Goal: Book appointment/travel/reservation

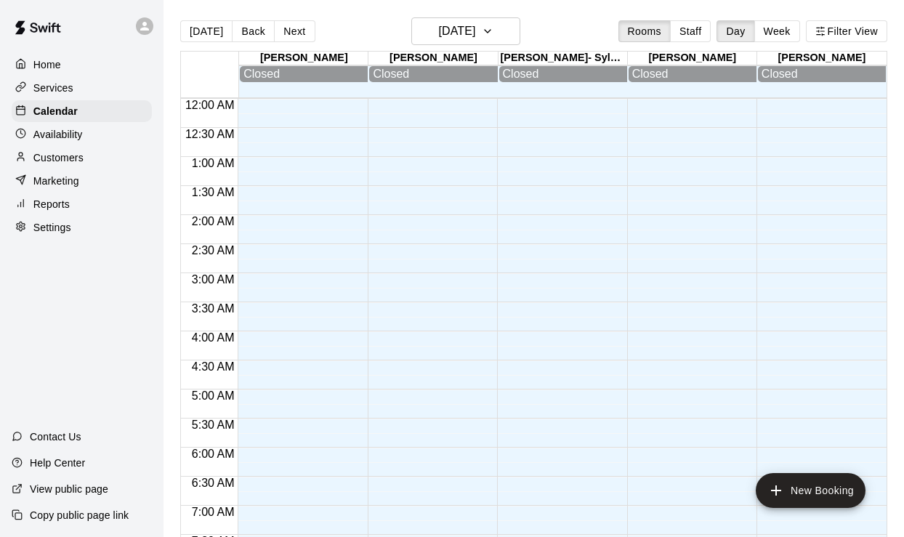
scroll to position [765, 0]
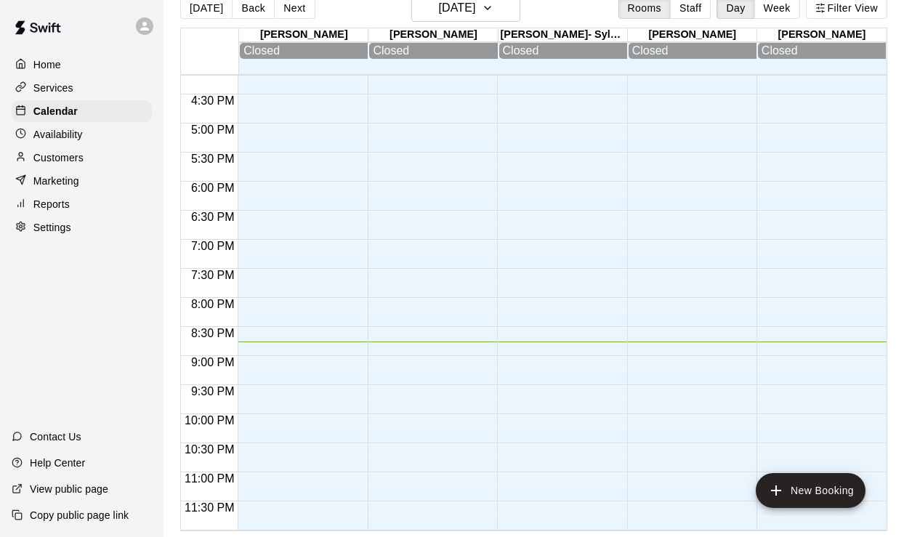
scroll to position [23, 0]
click at [475, 12] on h6 "[DATE]" at bounding box center [456, 8] width 37 height 20
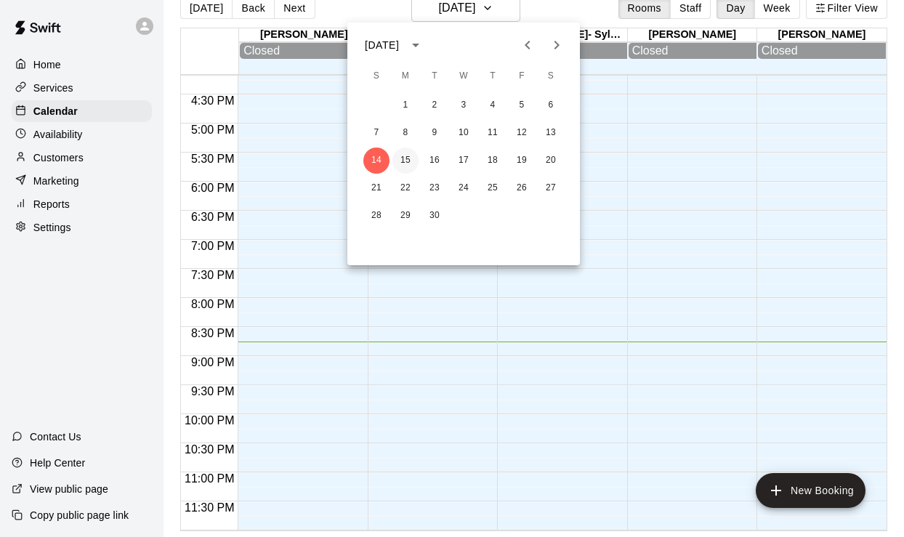
click at [405, 158] on button "15" at bounding box center [405, 161] width 26 height 26
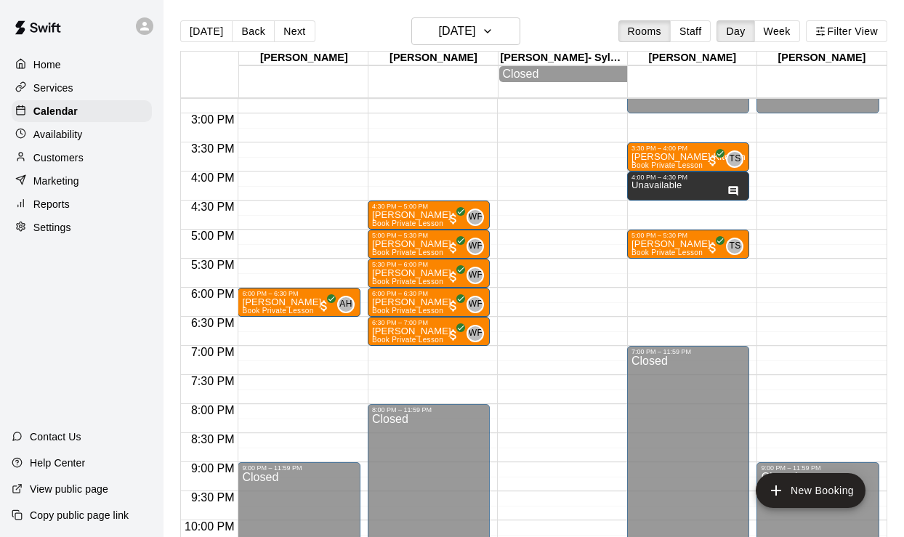
scroll to position [855, 0]
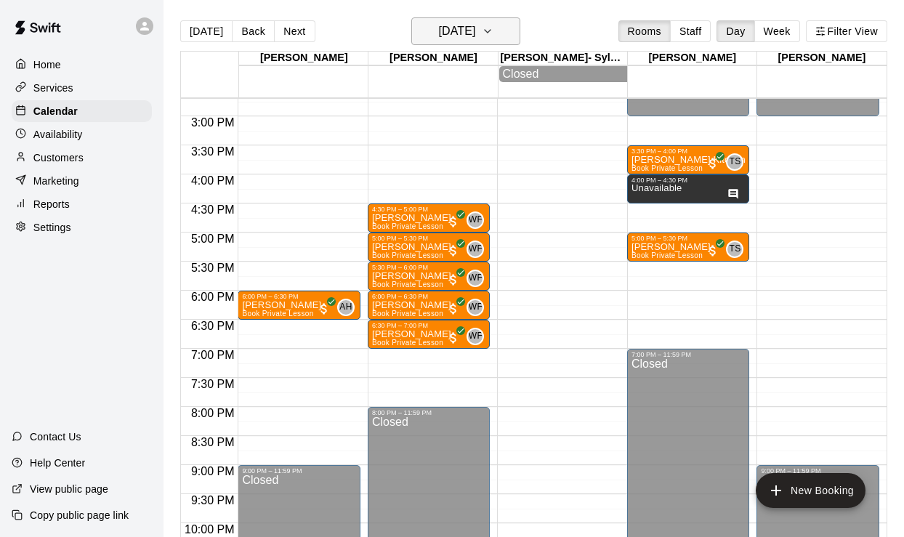
click at [473, 31] on h6 "Monday Sep 15" at bounding box center [456, 31] width 37 height 20
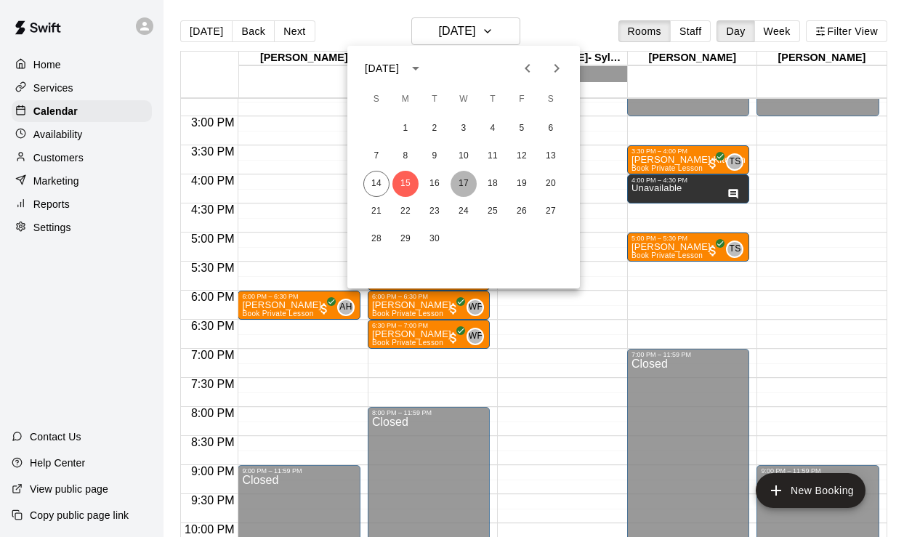
click at [460, 182] on button "17" at bounding box center [464, 184] width 26 height 26
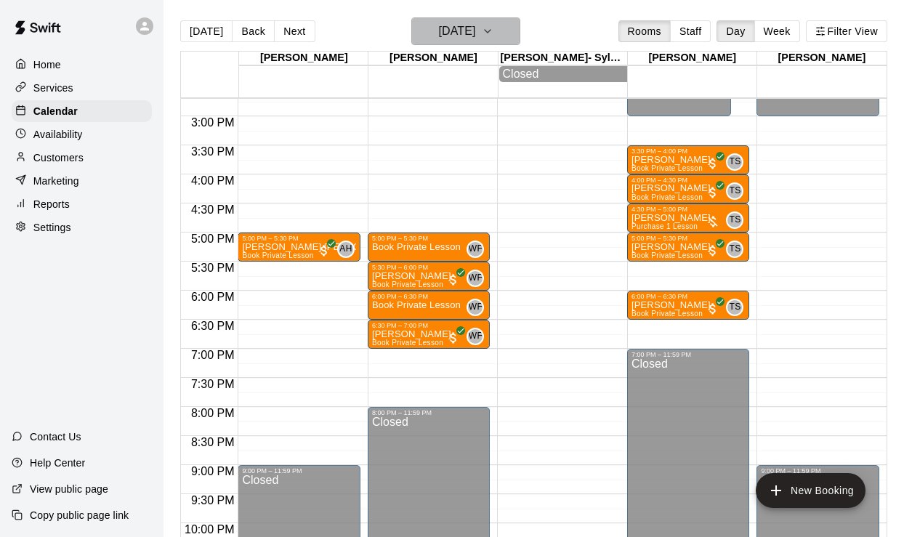
click at [475, 24] on h6 "Wednesday Sep 17" at bounding box center [456, 31] width 37 height 20
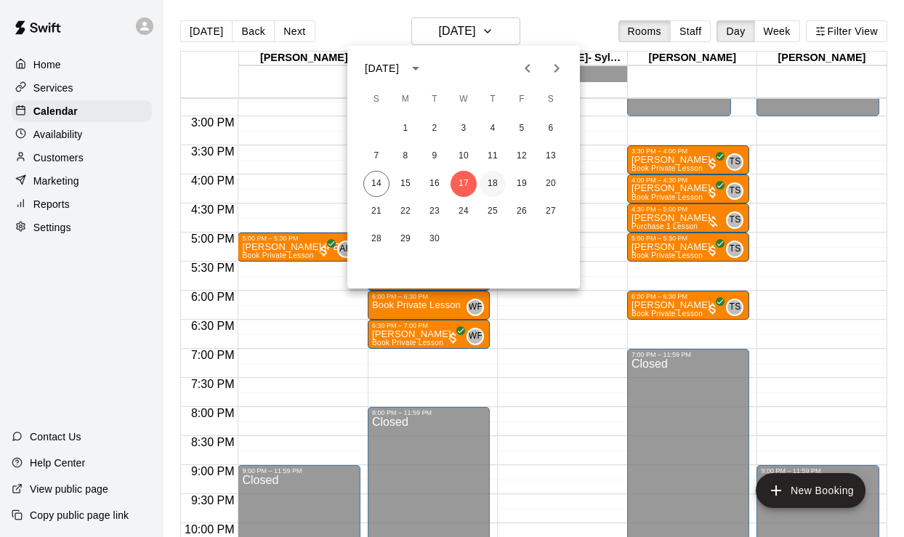
click at [486, 172] on button "18" at bounding box center [493, 184] width 26 height 26
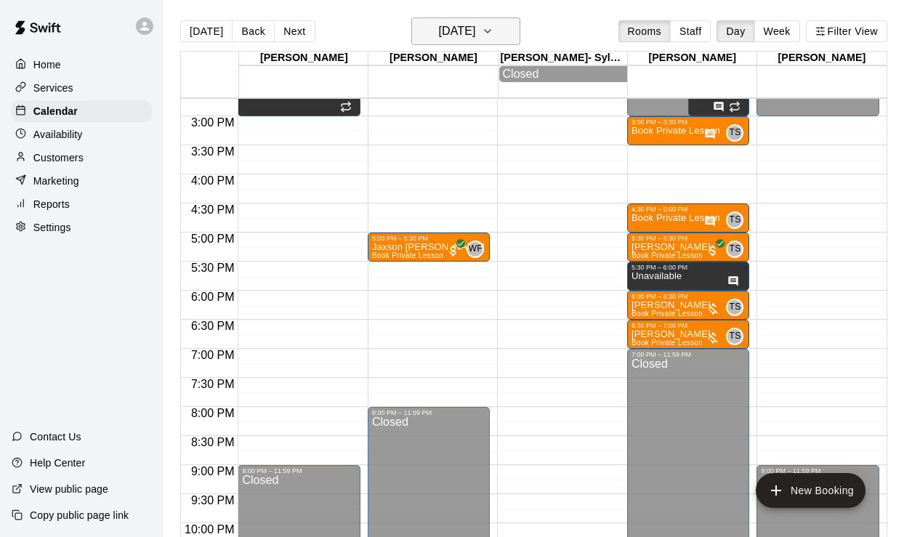
click at [475, 24] on h6 "Thursday Sep 18" at bounding box center [456, 31] width 37 height 20
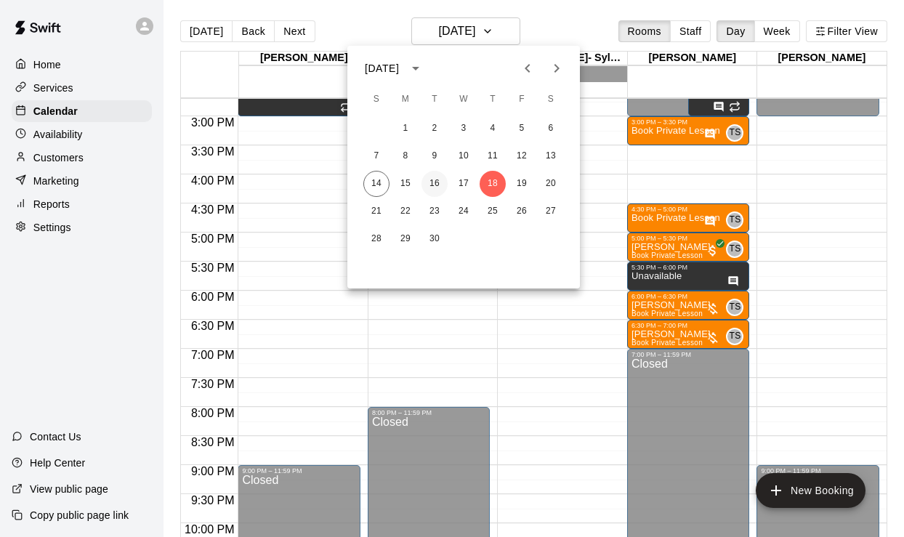
click at [436, 185] on button "16" at bounding box center [435, 184] width 26 height 26
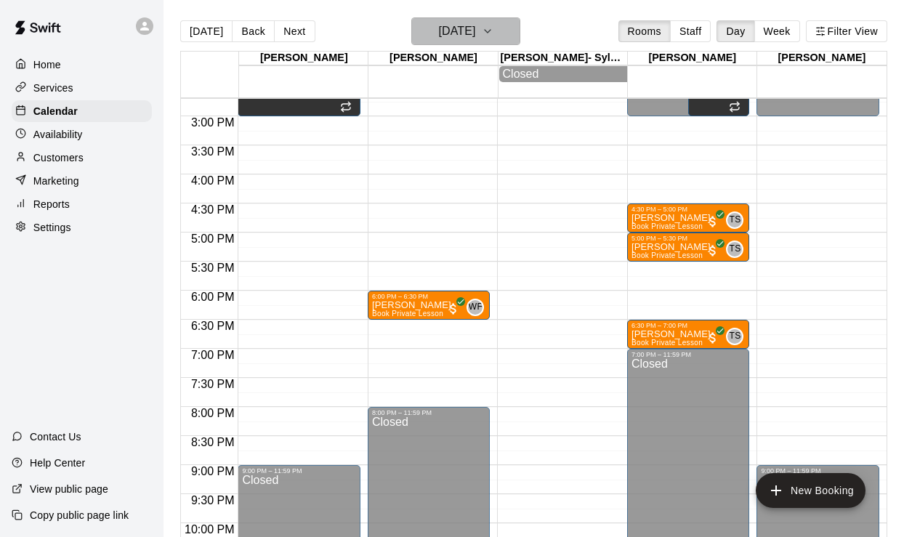
click at [438, 32] on h6 "Tuesday Sep 16" at bounding box center [456, 31] width 37 height 20
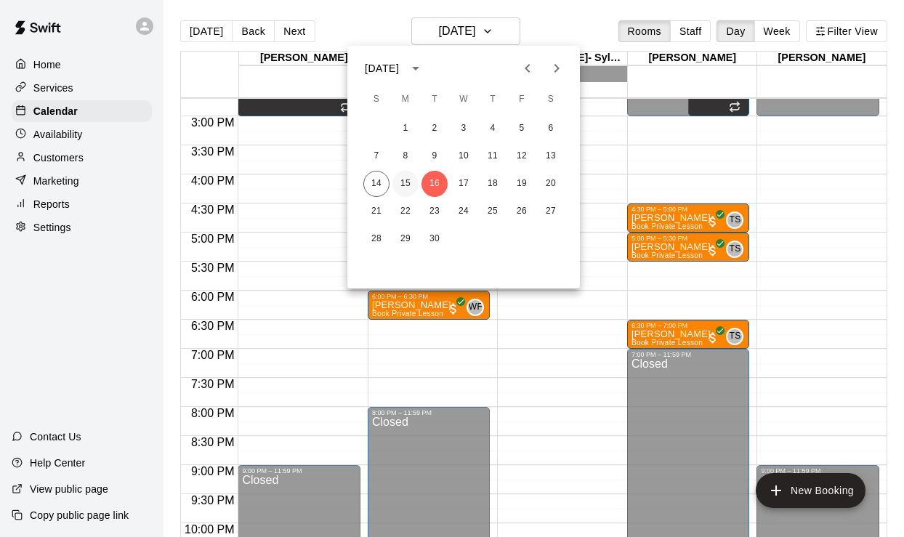
click at [405, 182] on button "15" at bounding box center [405, 184] width 26 height 26
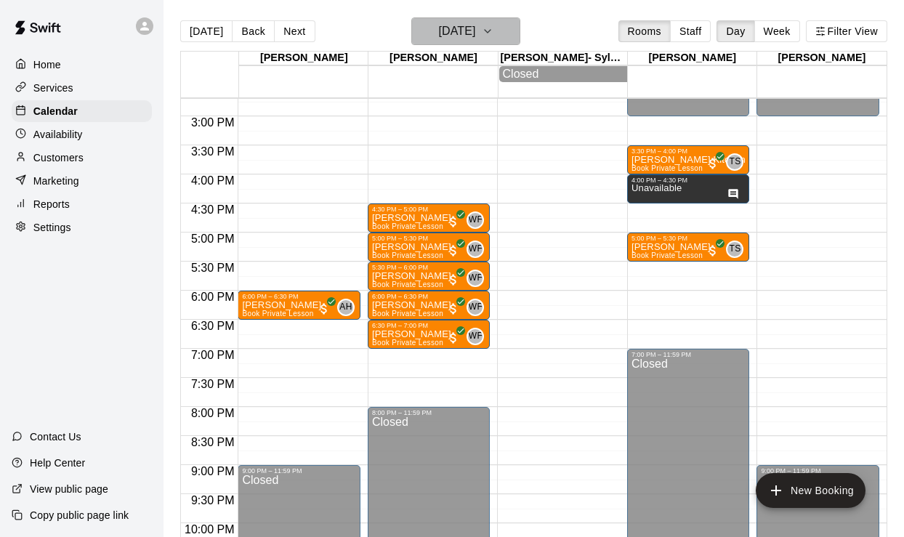
click at [458, 30] on h6 "Monday Sep 15" at bounding box center [456, 31] width 37 height 20
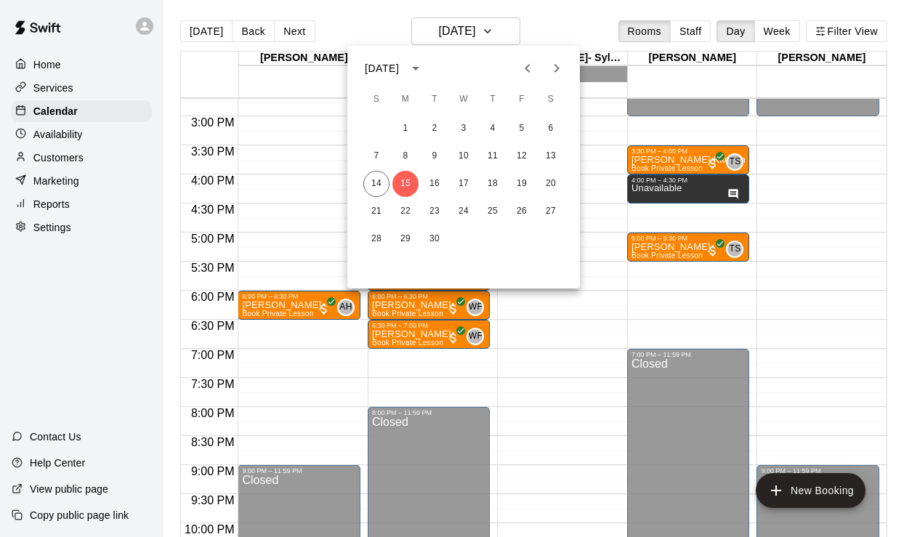
click at [52, 200] on div at bounding box center [452, 268] width 904 height 537
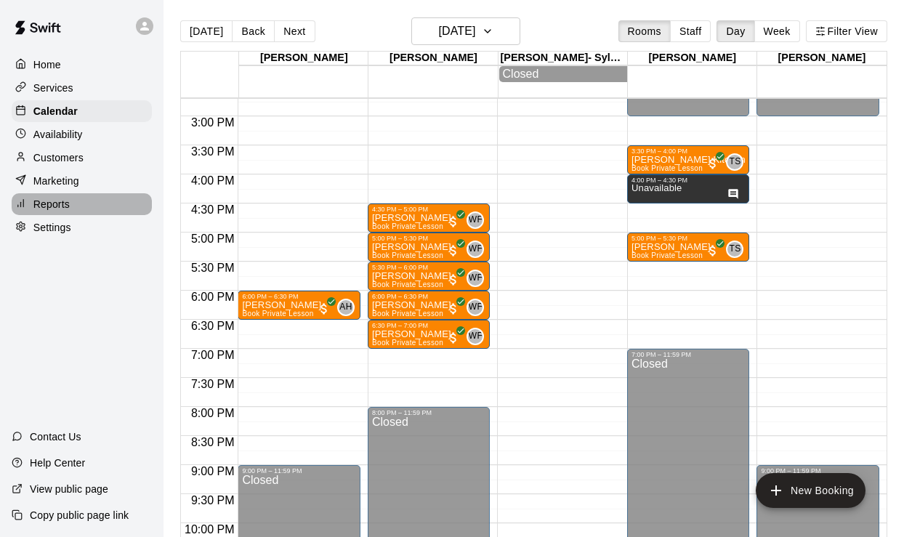
click at [58, 203] on p "Reports" at bounding box center [51, 204] width 36 height 15
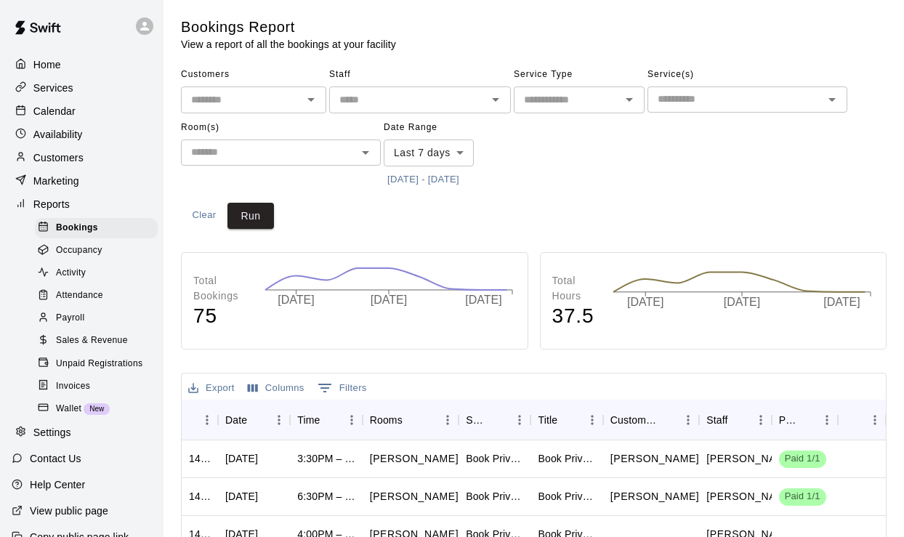
click at [378, 105] on input "text" at bounding box center [408, 100] width 149 height 18
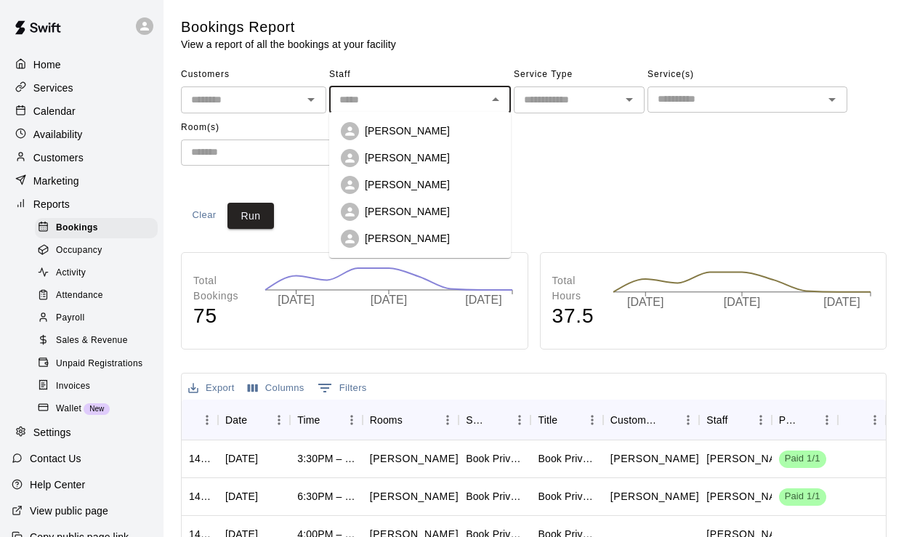
click at [379, 177] on div "Trae Santos" at bounding box center [420, 185] width 158 height 18
type input "**********"
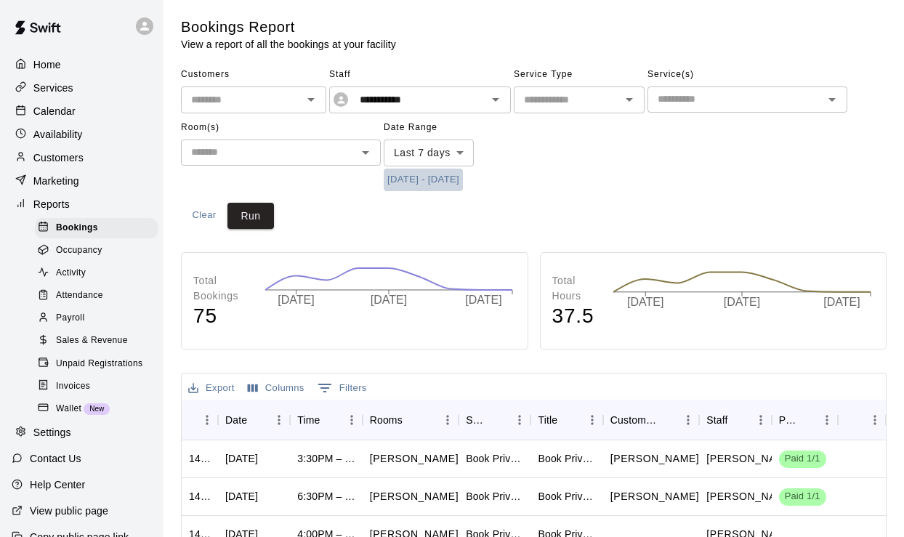
click at [416, 170] on button "9/7/2025 - 9/14/2025" at bounding box center [423, 180] width 79 height 23
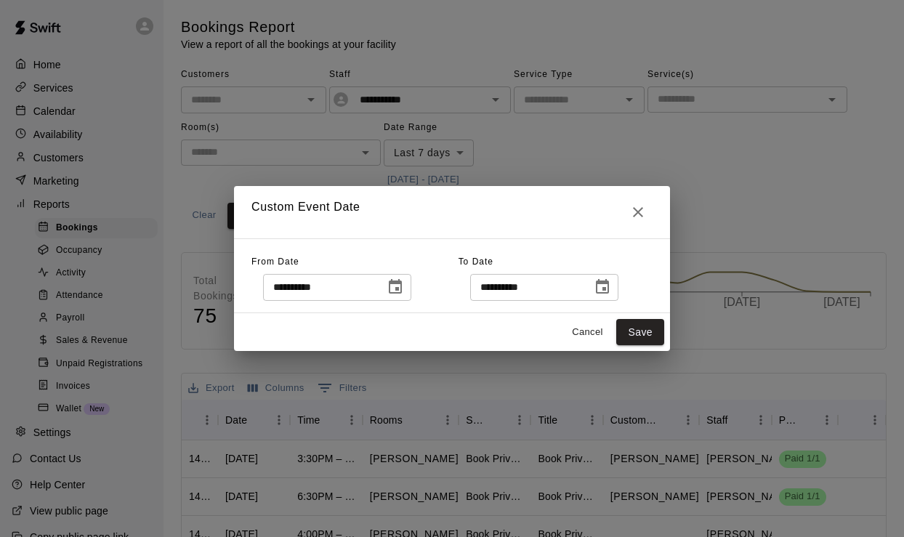
click at [402, 279] on icon "Choose date, selected date is Sep 7, 2025" at bounding box center [395, 286] width 17 height 17
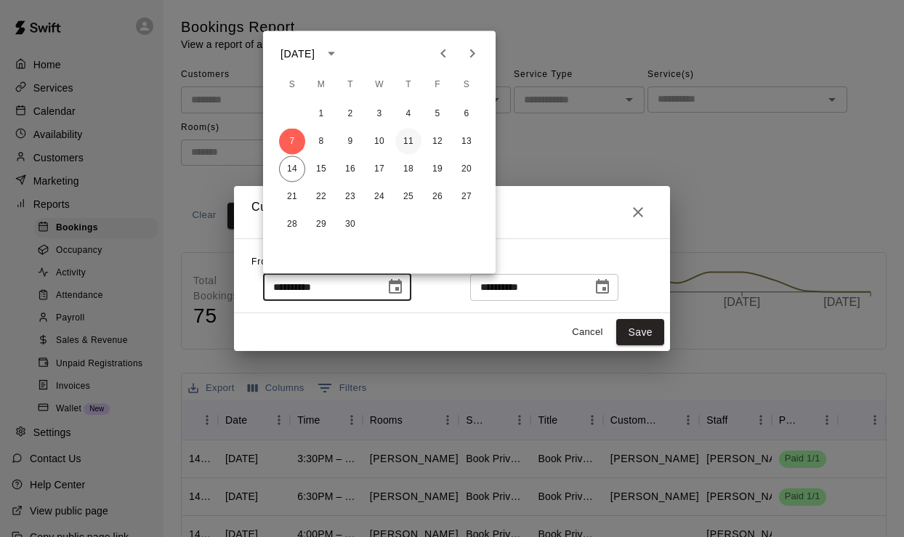
click at [402, 137] on button "11" at bounding box center [408, 142] width 26 height 26
type input "**********"
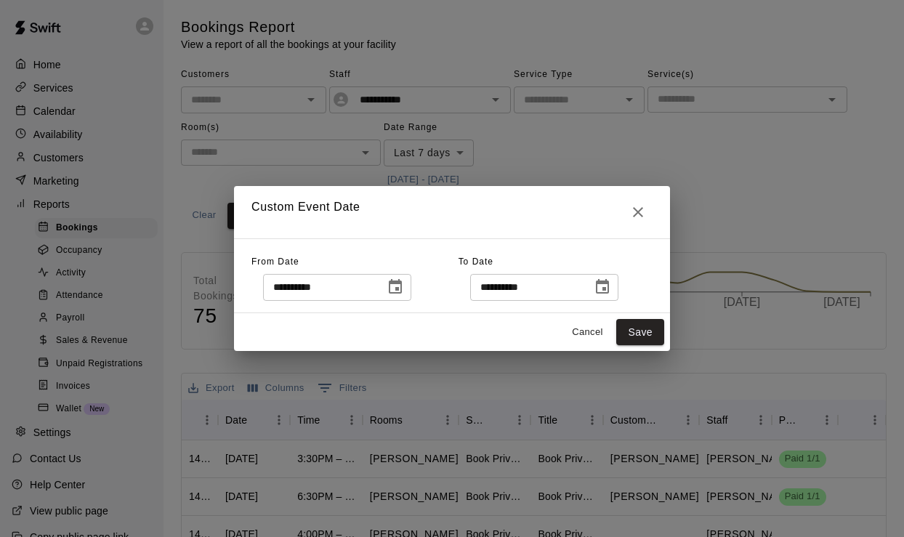
click at [501, 283] on input "**********" at bounding box center [526, 287] width 112 height 27
click at [605, 283] on icon "Choose date, selected date is Sep 14, 2025" at bounding box center [602, 286] width 13 height 15
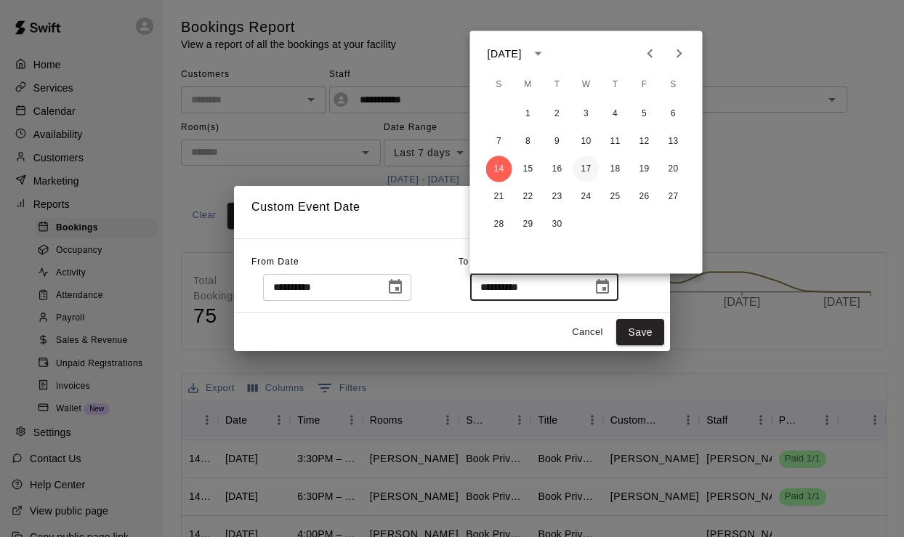
click at [581, 168] on button "17" at bounding box center [586, 169] width 26 height 26
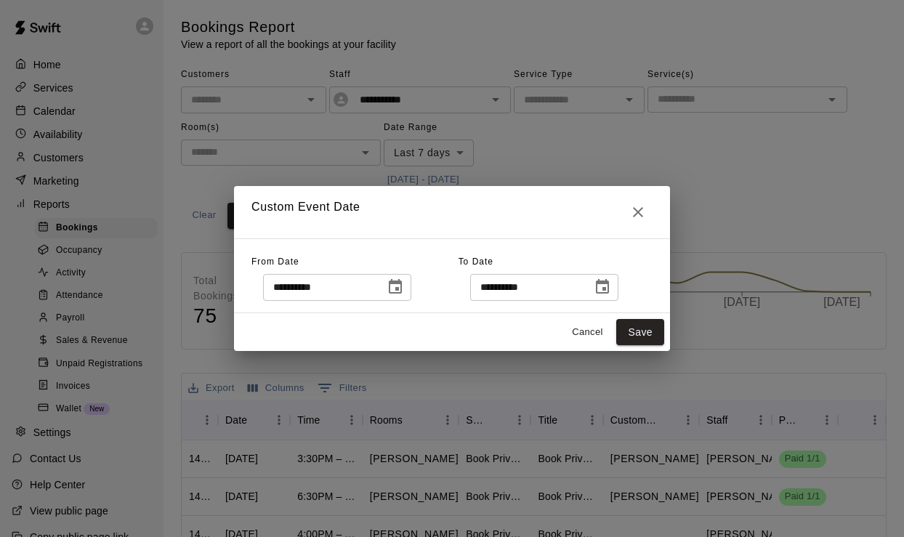
type input "**********"
click at [629, 336] on button "Save" at bounding box center [640, 332] width 48 height 27
type input "******"
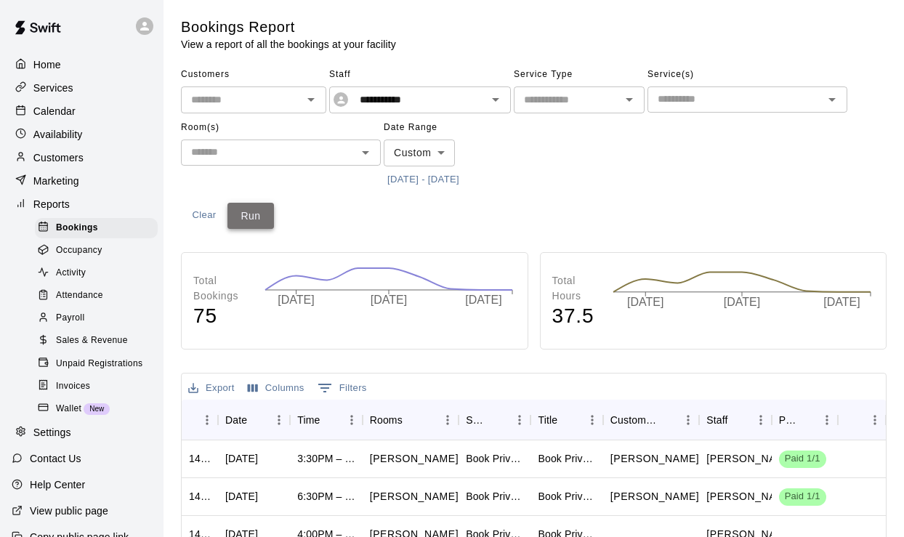
click at [257, 215] on button "Run" at bounding box center [250, 216] width 47 height 27
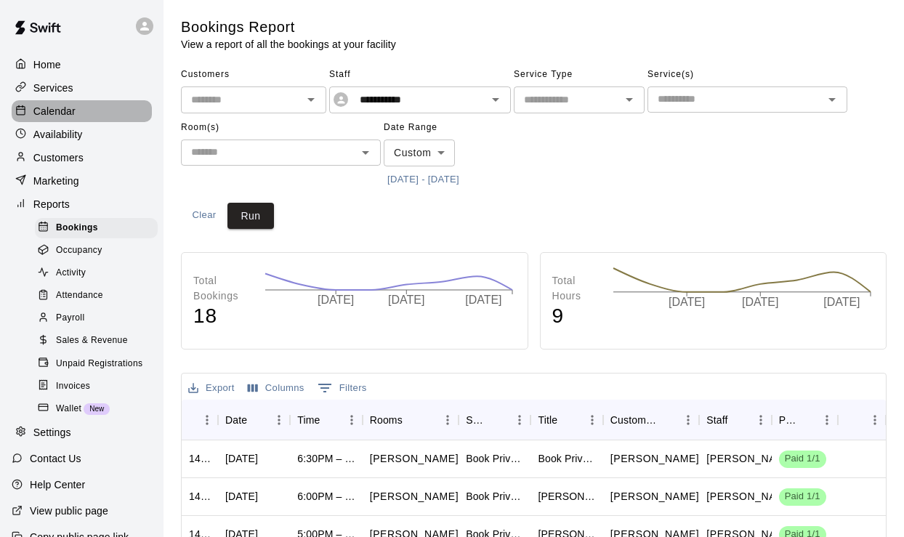
click at [96, 114] on div "Calendar" at bounding box center [82, 111] width 140 height 22
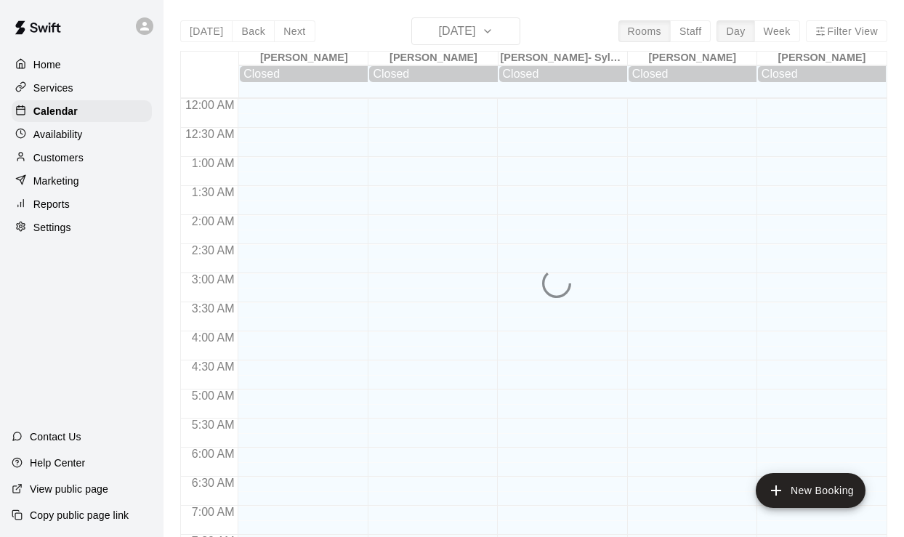
scroll to position [895, 0]
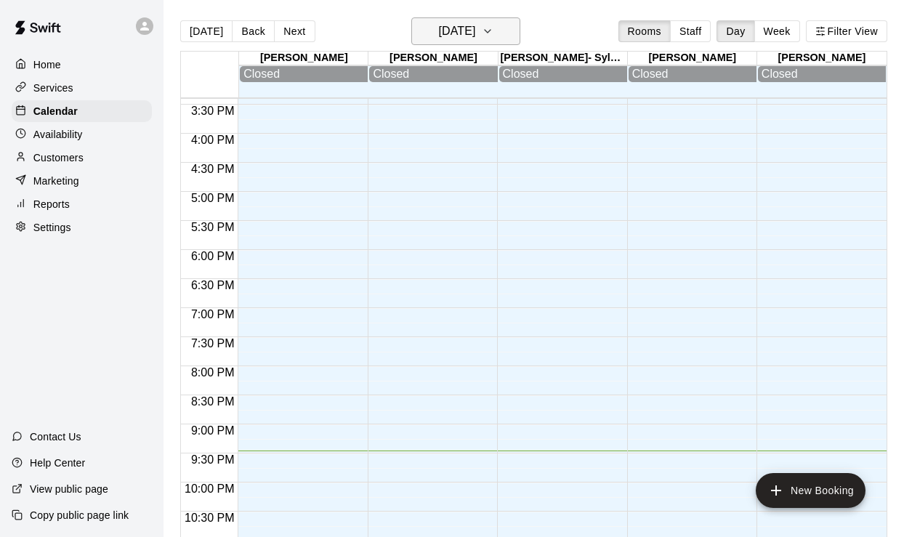
click at [467, 28] on h6 "[DATE]" at bounding box center [456, 31] width 37 height 20
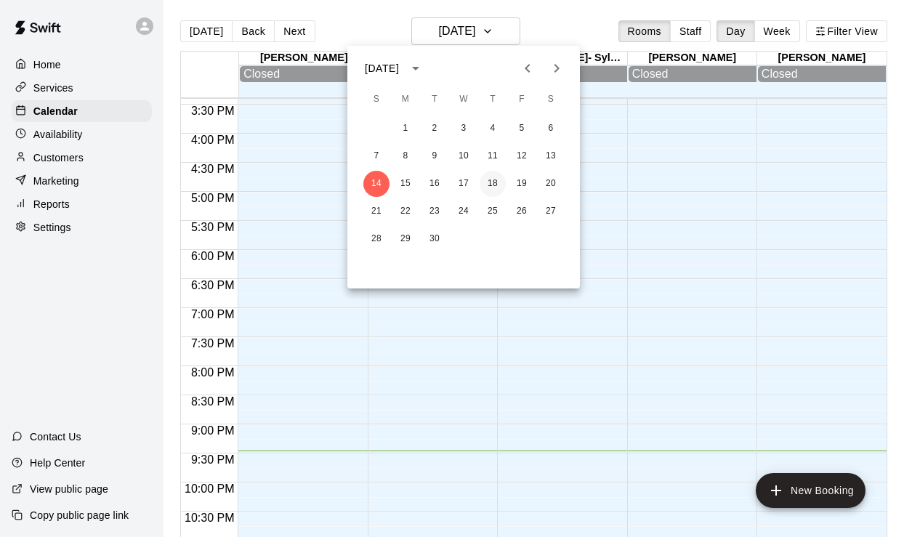
click at [498, 180] on button "18" at bounding box center [493, 184] width 26 height 26
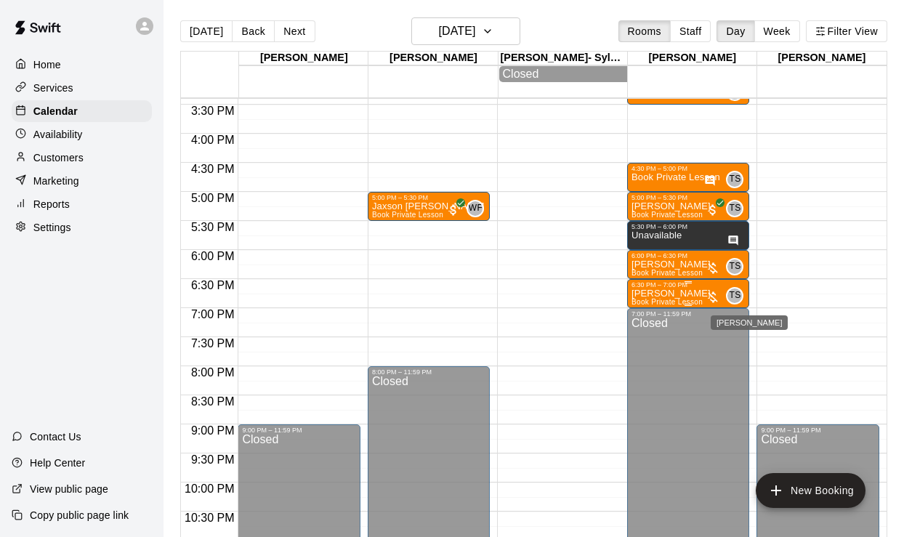
scroll to position [898, 0]
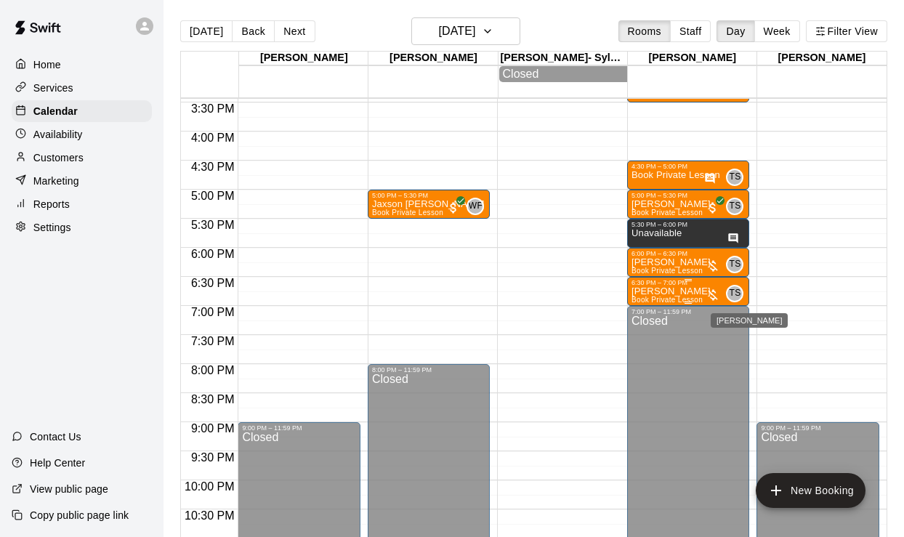
click at [656, 299] on span "Book Private Lesson" at bounding box center [667, 300] width 71 height 8
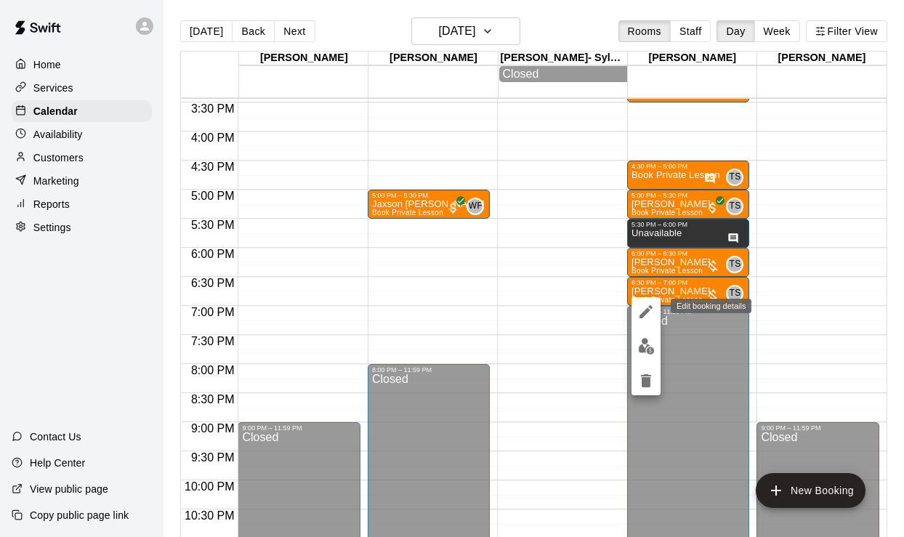
click at [647, 318] on icon "edit" at bounding box center [645, 311] width 17 height 17
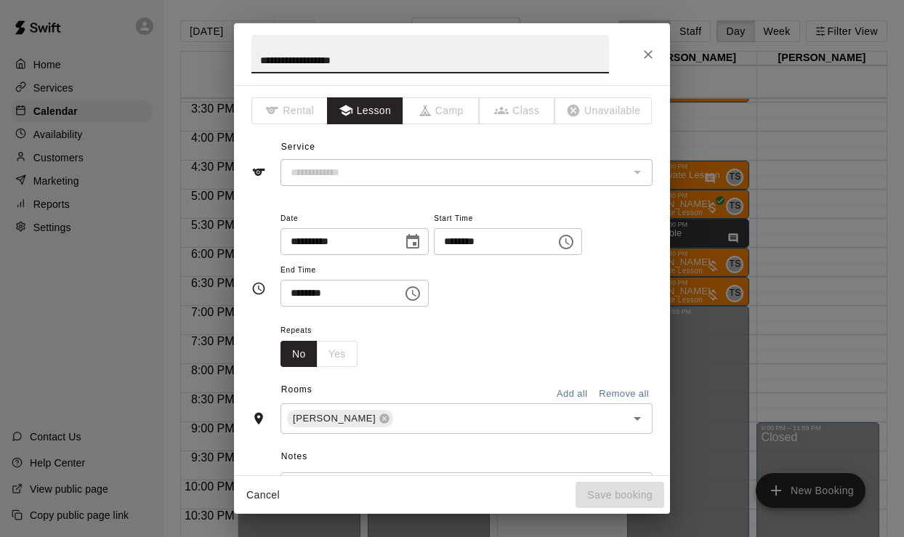
type input "**********"
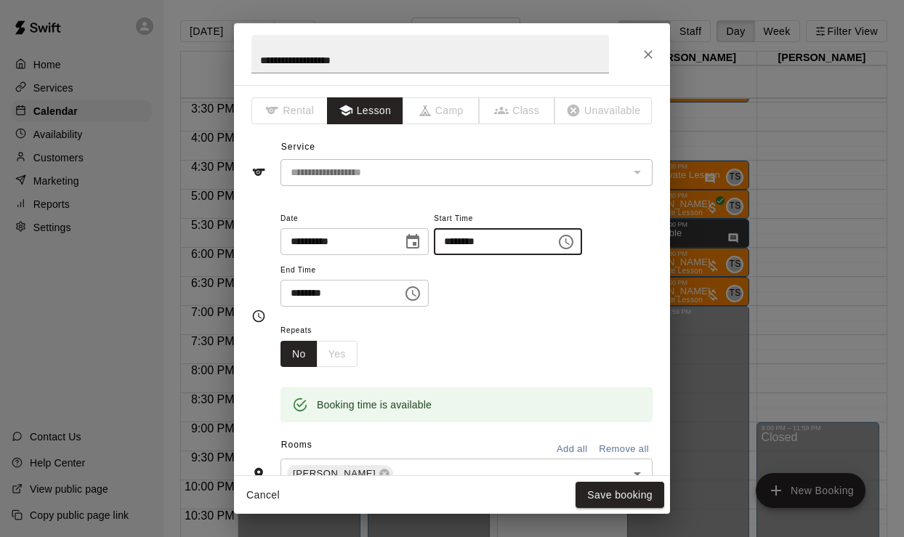
click at [464, 242] on input "********" at bounding box center [490, 241] width 112 height 27
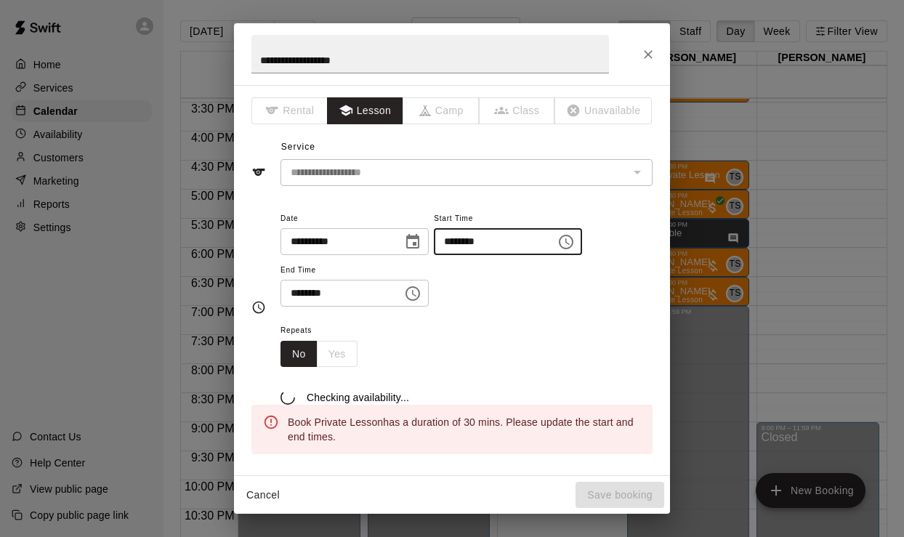
type input "********"
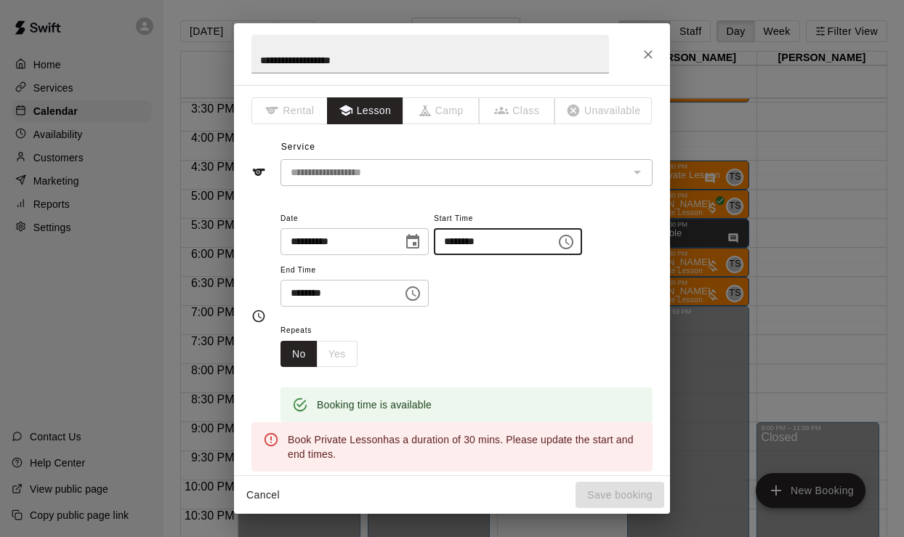
click at [310, 296] on input "********" at bounding box center [337, 293] width 112 height 27
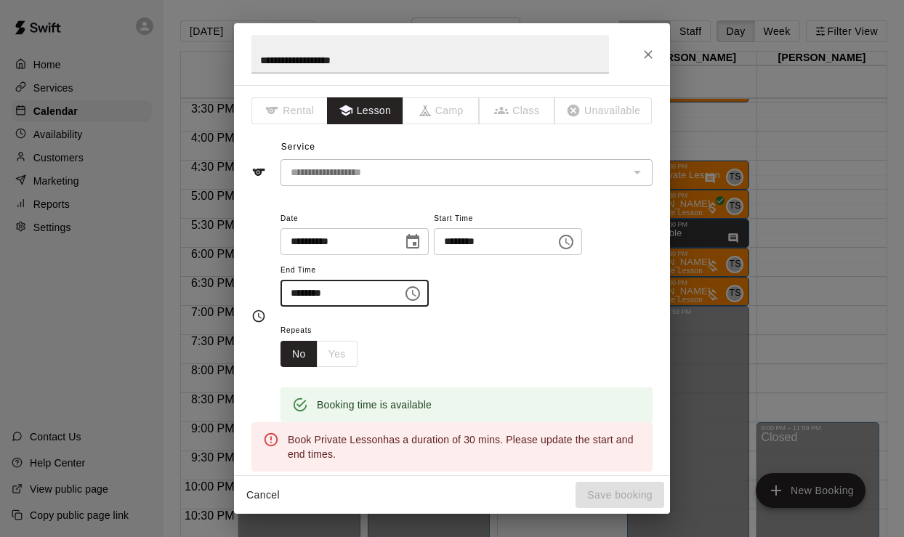
type input "********"
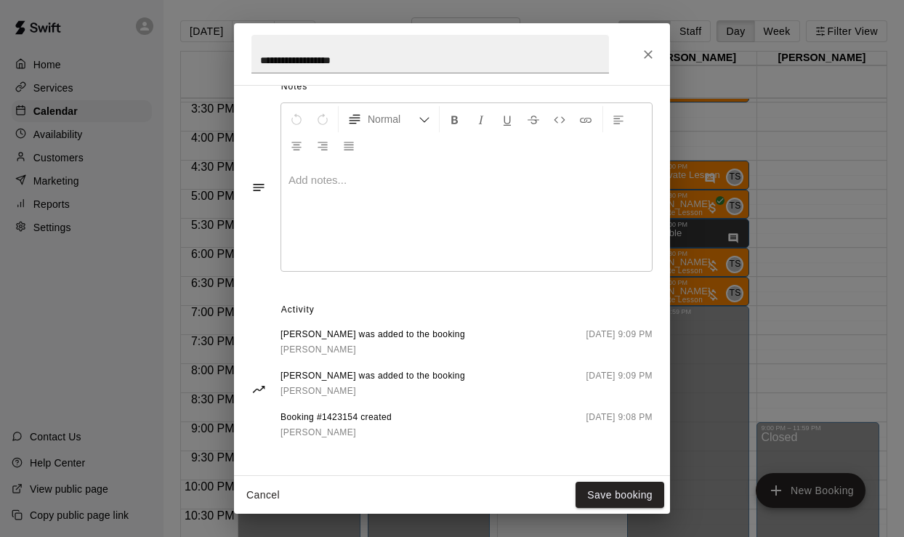
scroll to position [424, 0]
click at [585, 498] on button "Save booking" at bounding box center [620, 495] width 89 height 27
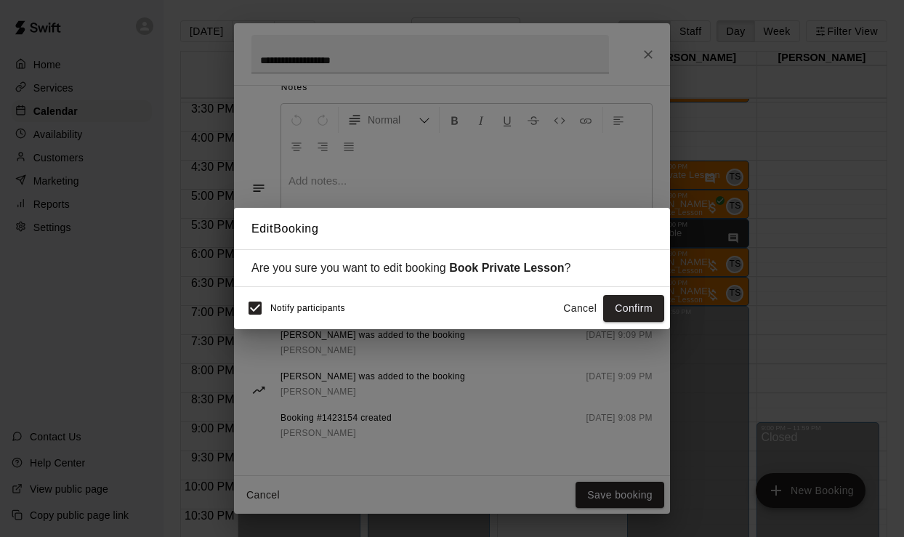
click at [318, 308] on span "Notify participants" at bounding box center [307, 309] width 75 height 10
click at [608, 300] on button "Confirm" at bounding box center [633, 308] width 61 height 27
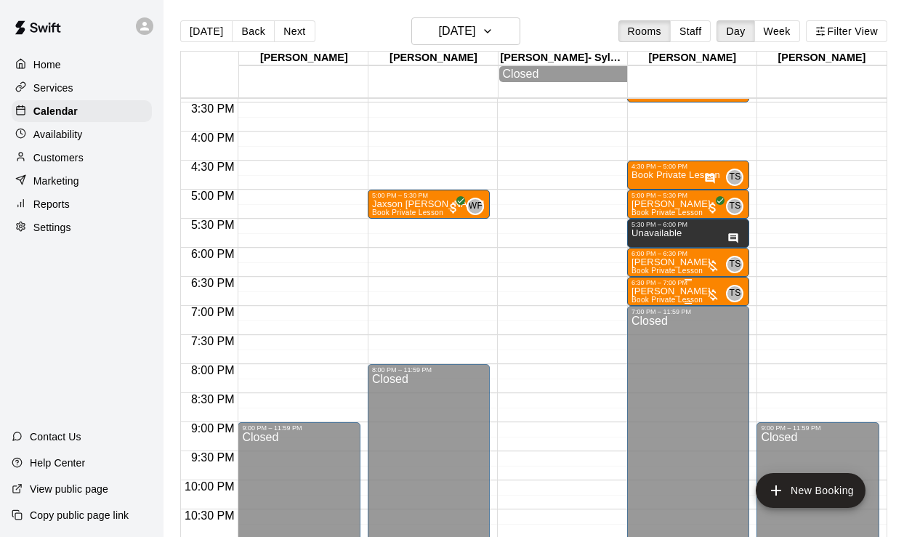
click at [645, 304] on icon "edit" at bounding box center [646, 302] width 13 height 13
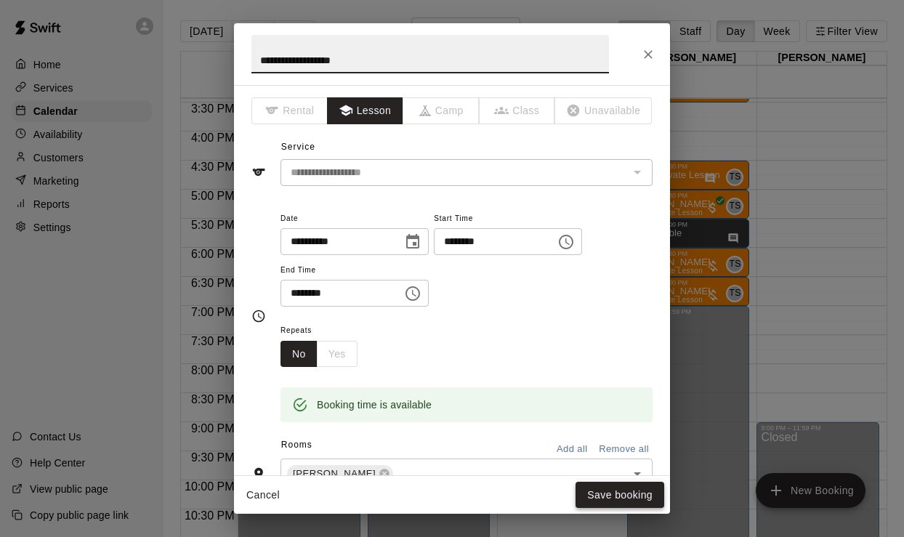
click at [624, 504] on button "Save booking" at bounding box center [620, 495] width 89 height 27
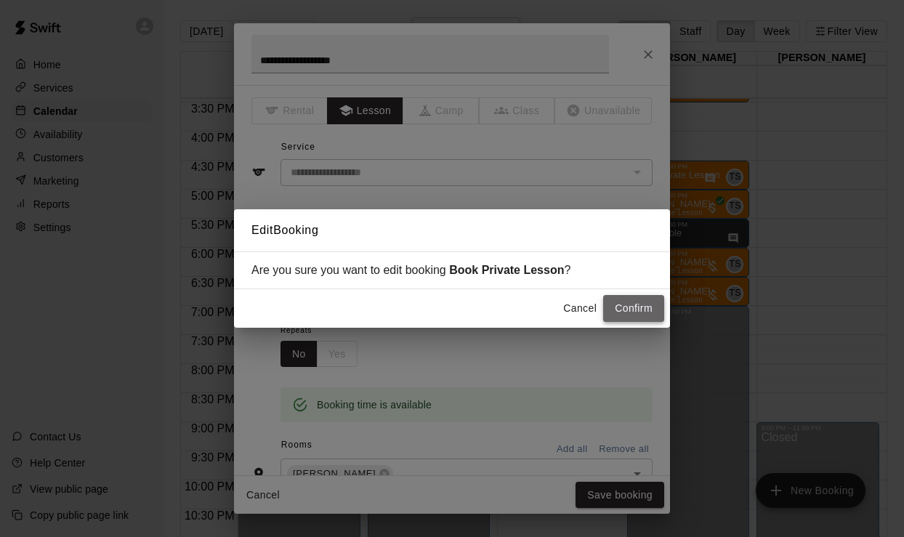
click at [620, 308] on button "Confirm" at bounding box center [633, 308] width 61 height 27
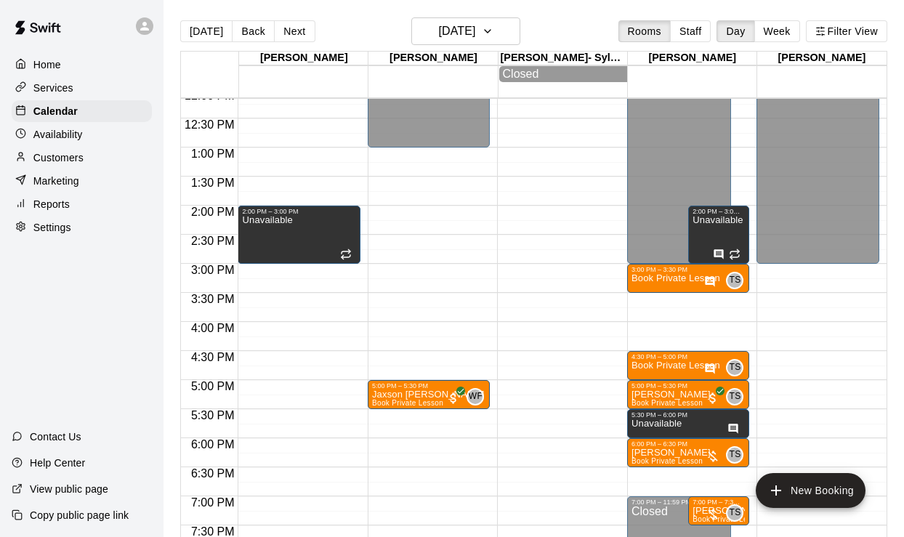
scroll to position [719, 0]
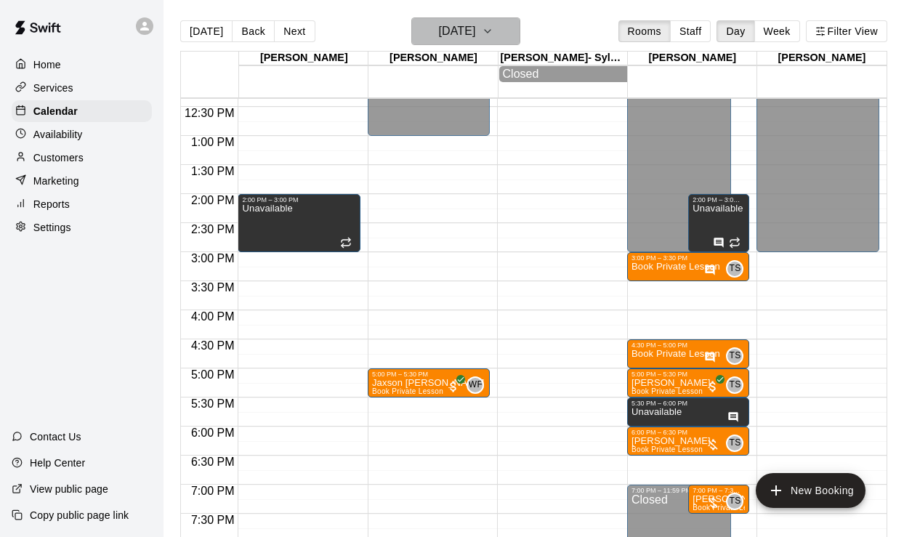
click at [475, 39] on h6 "Thursday Sep 18" at bounding box center [456, 31] width 37 height 20
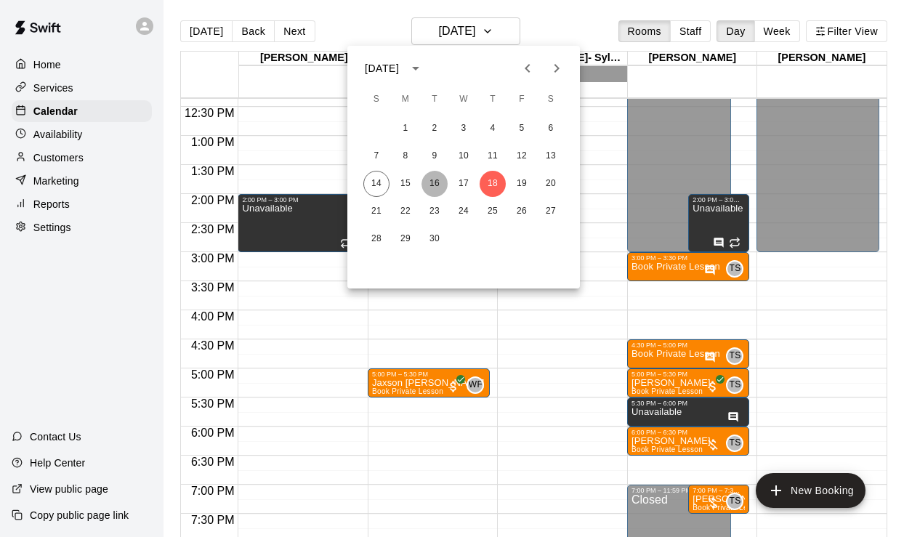
click at [435, 185] on button "16" at bounding box center [435, 184] width 26 height 26
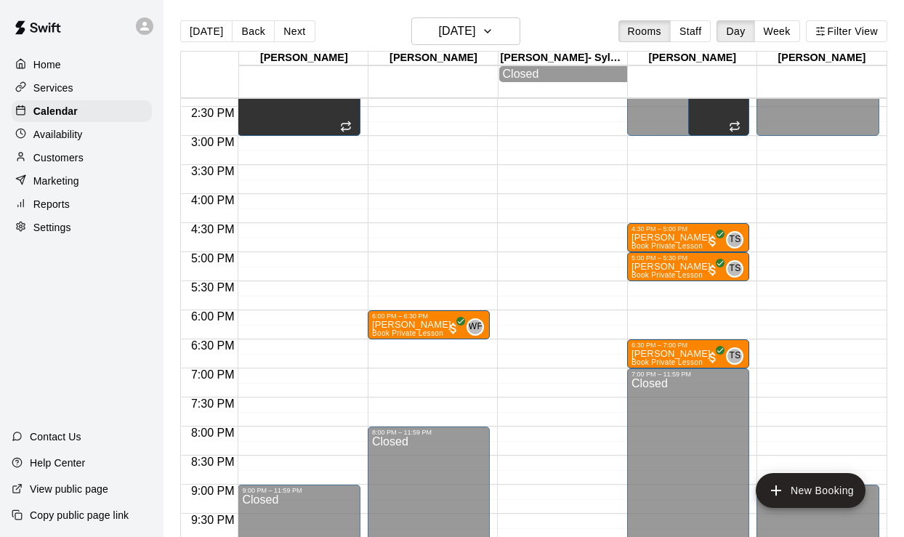
scroll to position [818, 0]
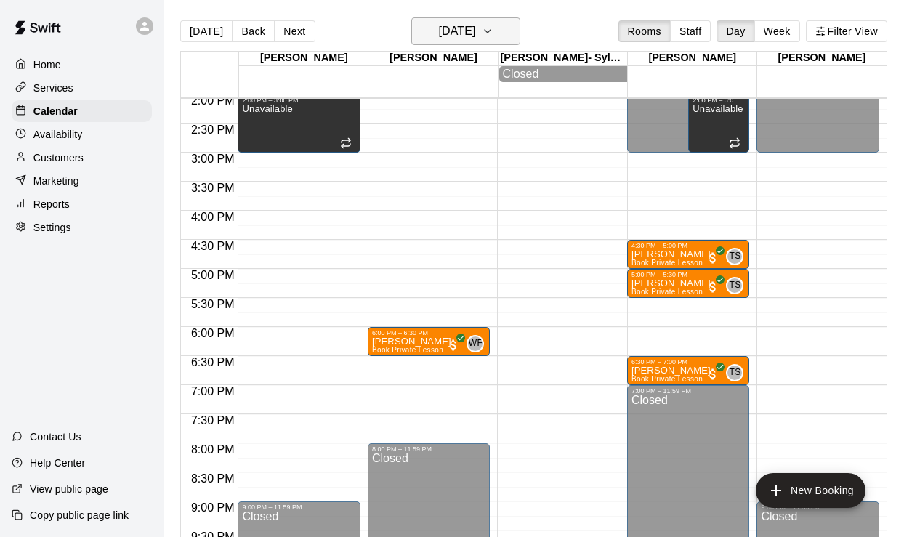
click at [475, 39] on h6 "Tuesday Sep 16" at bounding box center [456, 31] width 37 height 20
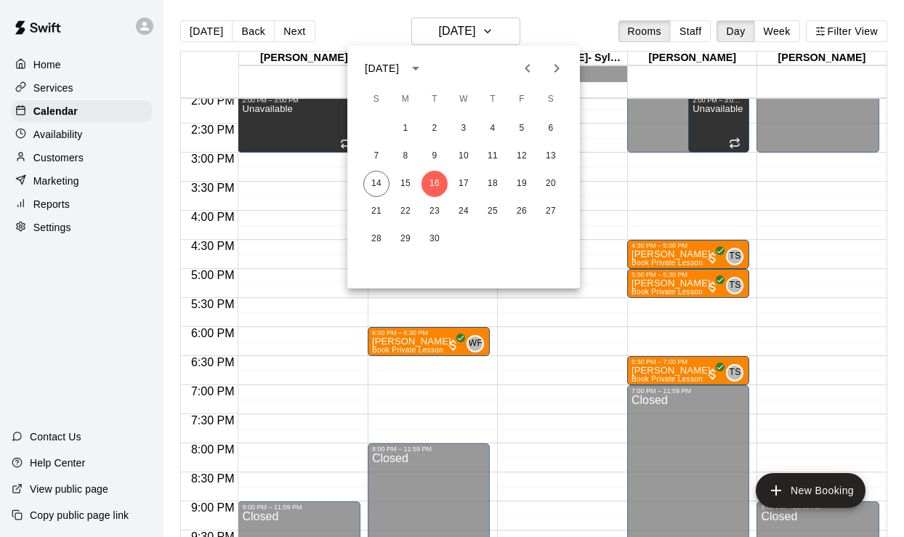
click at [448, 33] on div at bounding box center [452, 268] width 904 height 537
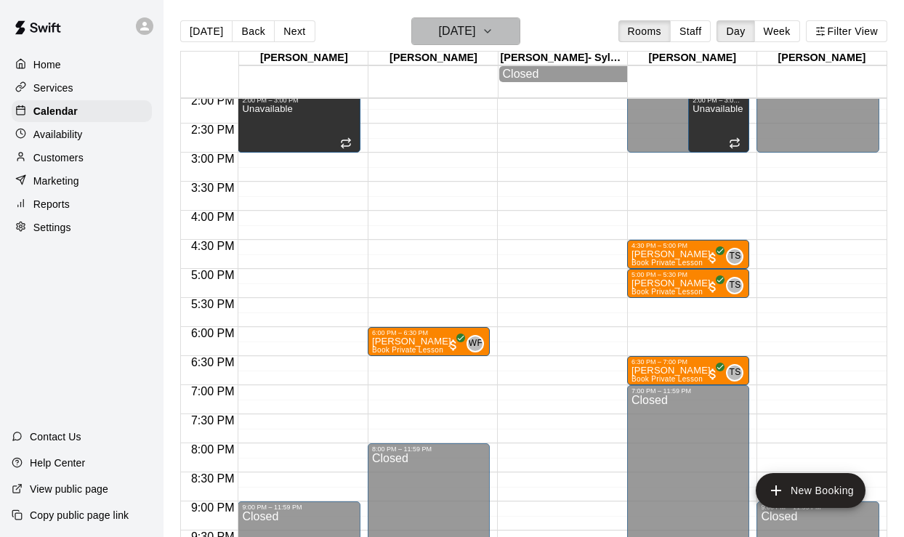
click at [451, 34] on h6 "Tuesday Sep 16" at bounding box center [456, 31] width 37 height 20
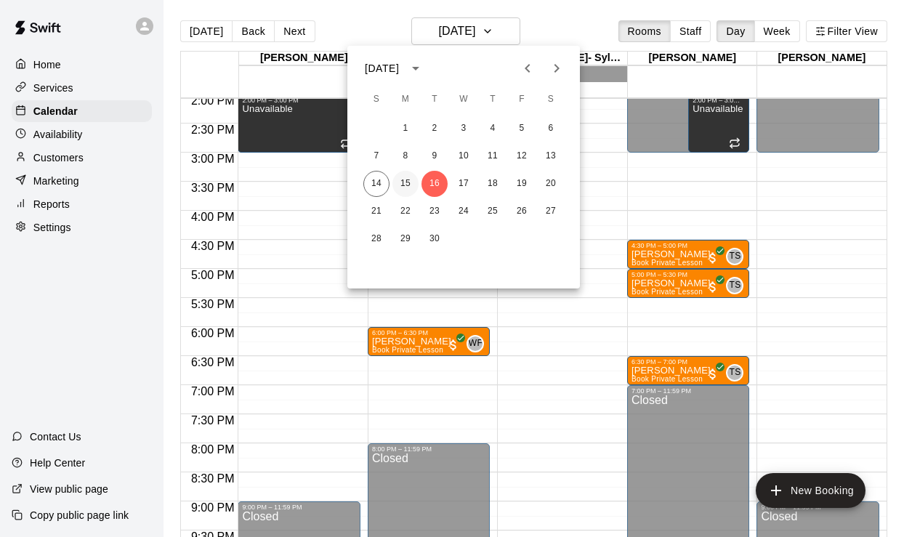
click at [399, 177] on button "15" at bounding box center [405, 184] width 26 height 26
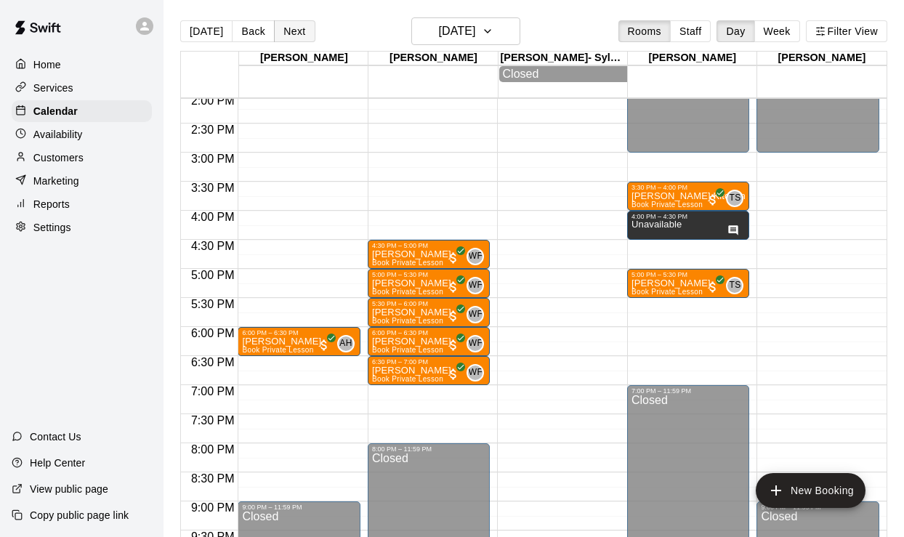
click at [295, 28] on button "Next" at bounding box center [294, 31] width 41 height 22
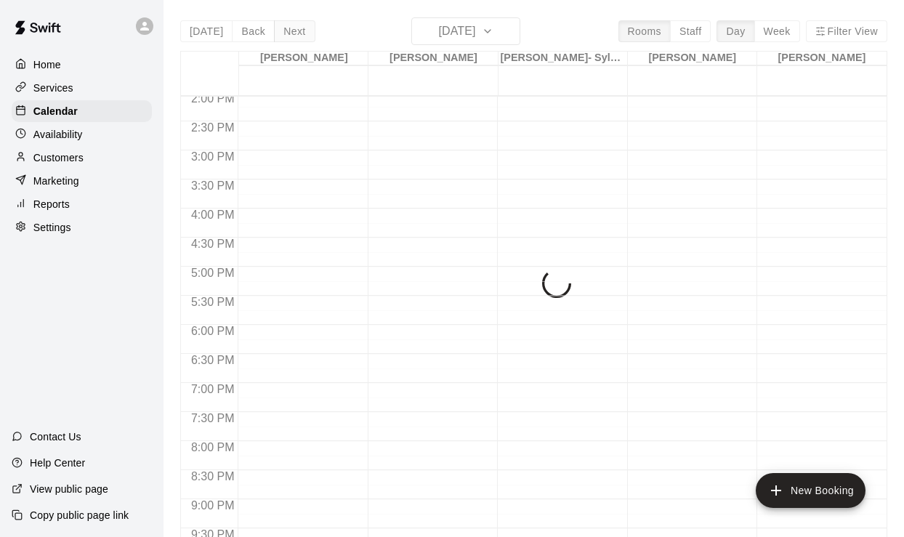
click at [295, 28] on div "Today Back Next Tuesday Sep 16 Rooms Staff Day Week Filter View Andrew Hill 16 …" at bounding box center [533, 285] width 707 height 537
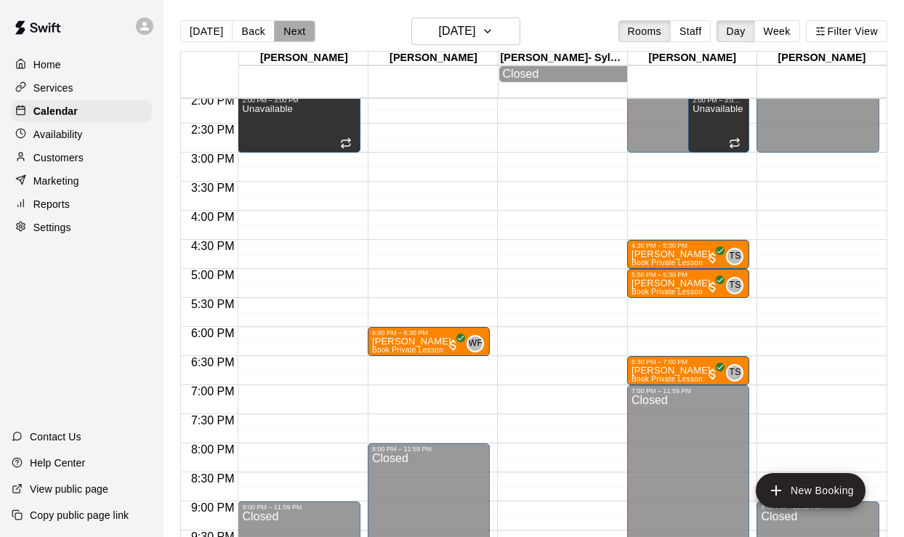
click at [294, 28] on button "Next" at bounding box center [294, 31] width 41 height 22
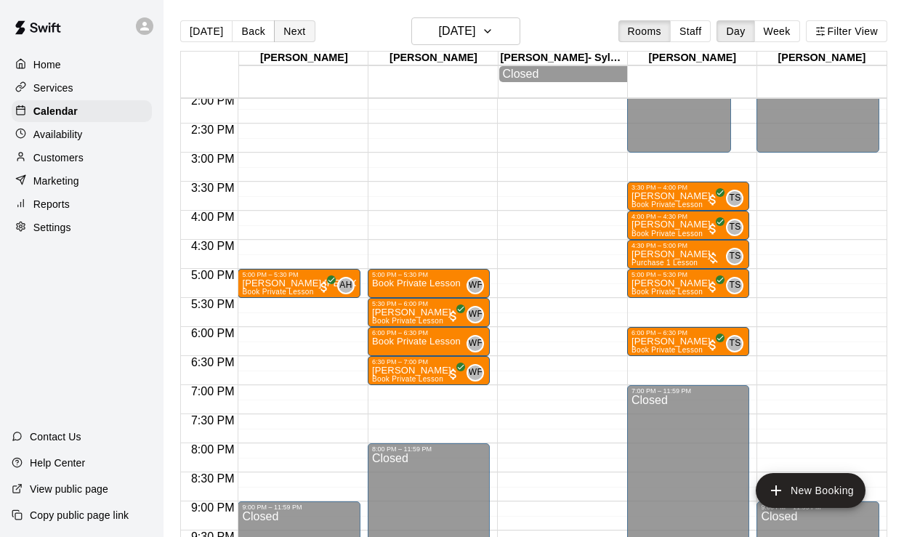
click at [299, 39] on button "Next" at bounding box center [294, 31] width 41 height 22
